Goal: Transaction & Acquisition: Download file/media

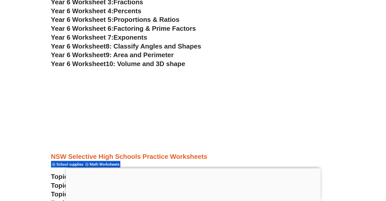
scroll to position [1223, 0]
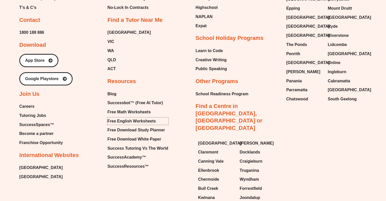
click at [127, 117] on span "Free English Worksheets" at bounding box center [131, 121] width 48 height 8
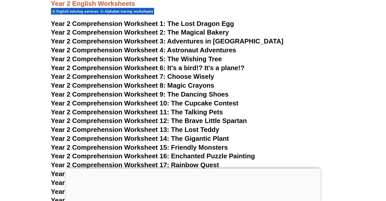
scroll to position [1227, 0]
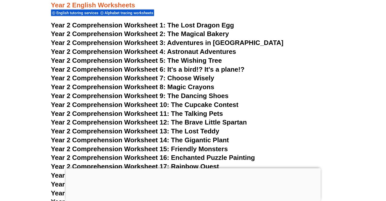
click at [151, 96] on span "Year 2 Comprehension Worksheet 9: The Dancing Shoes" at bounding box center [139, 96] width 177 height 8
